Goal: Task Accomplishment & Management: Use online tool/utility

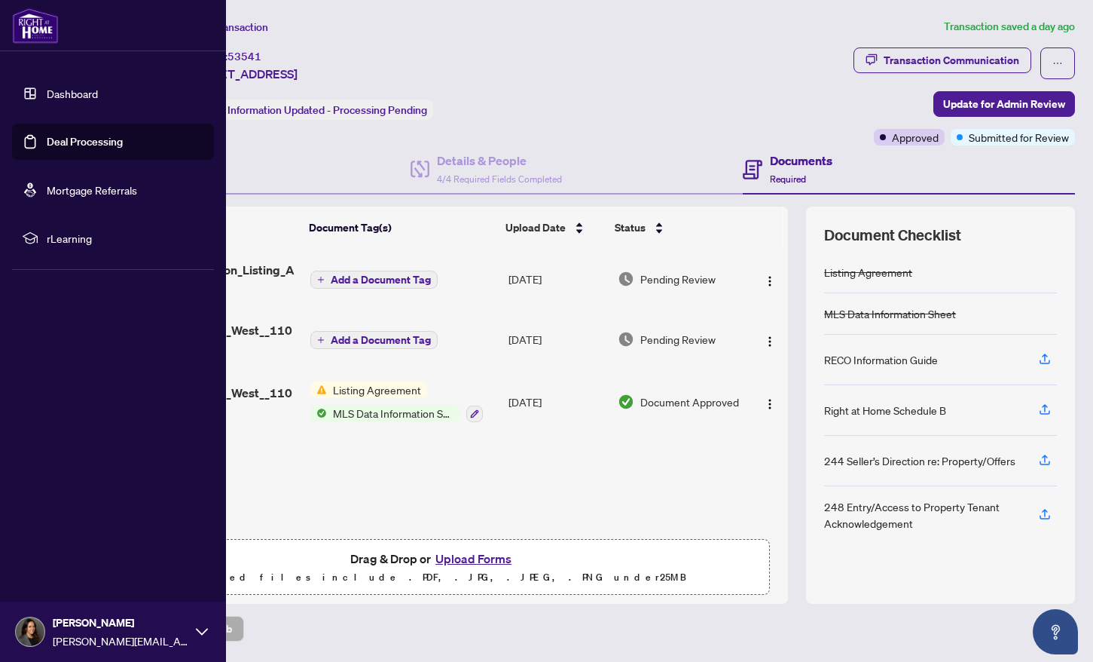
click at [47, 143] on link "Deal Processing" at bounding box center [85, 142] width 76 height 14
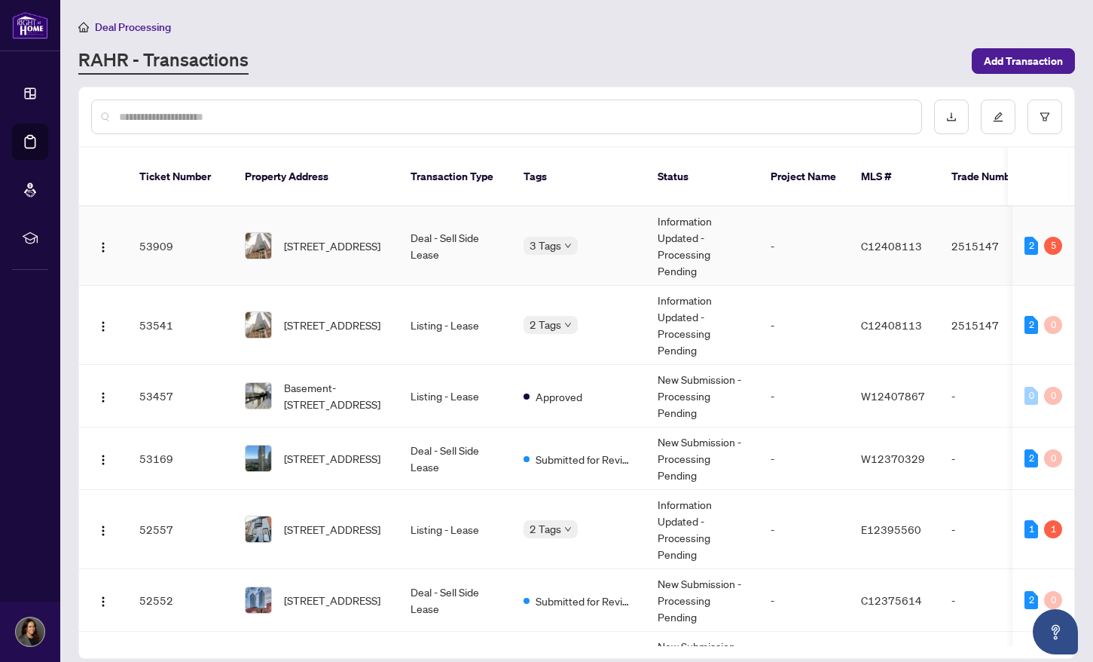
click at [450, 230] on td "Deal - Sell Side Lease" at bounding box center [455, 245] width 113 height 79
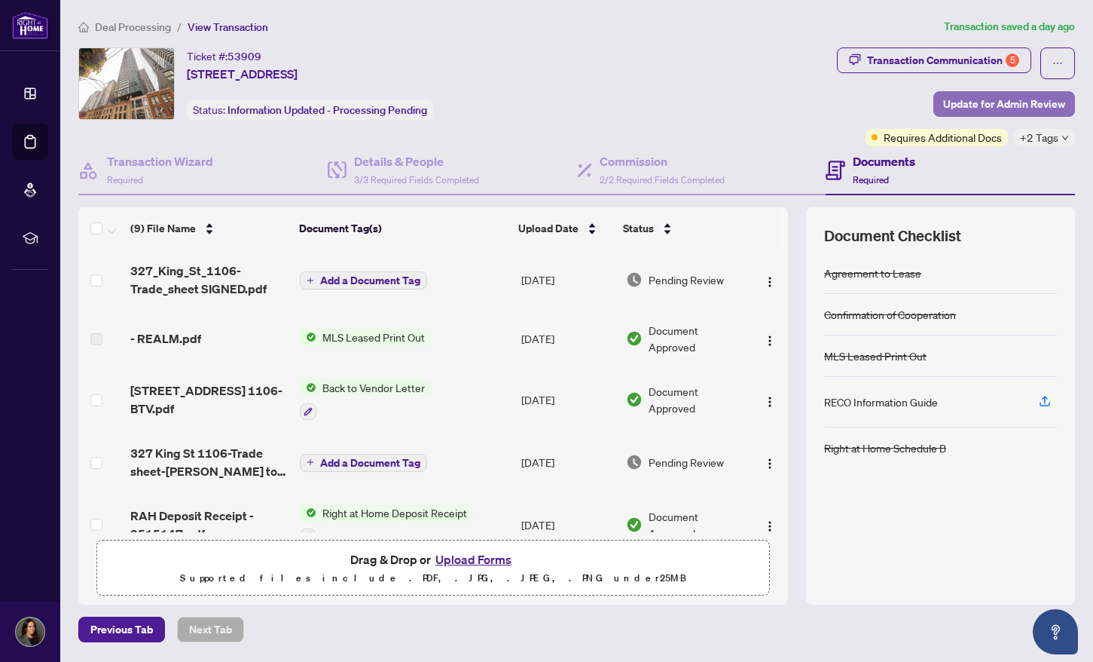
click at [966, 107] on span "Update for Admin Review" at bounding box center [1004, 104] width 122 height 24
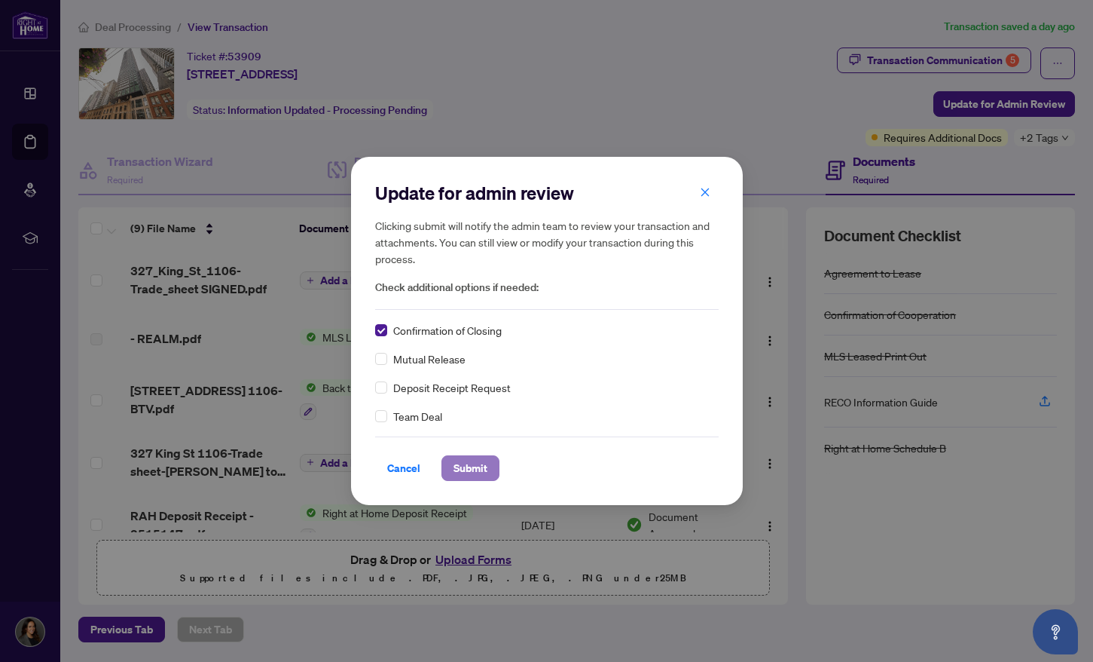
click at [475, 469] on span "Submit" at bounding box center [471, 468] width 34 height 24
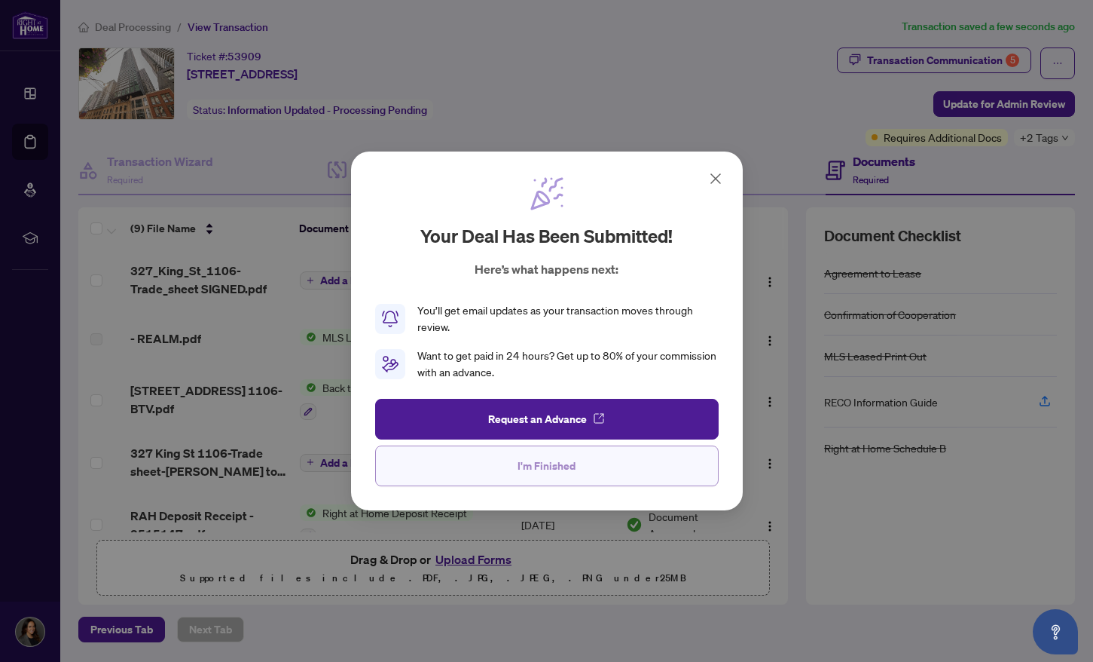
click at [555, 460] on span "I'm Finished" at bounding box center [547, 466] width 58 height 24
